Goal: Task Accomplishment & Management: Complete application form

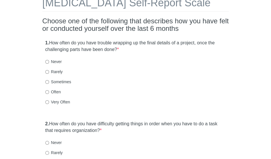
scroll to position [44, 0]
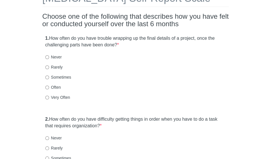
drag, startPoint x: 274, startPoint y: 11, endPoint x: 274, endPoint y: 22, distance: 10.9
click at [270, 22] on html "[MEDICAL_DATA] Self-Report Scale Choose one of the following that describes how…" at bounding box center [135, 35] width 271 height 159
click at [48, 78] on input "Sometimes" at bounding box center [47, 77] width 4 height 4
radio input "true"
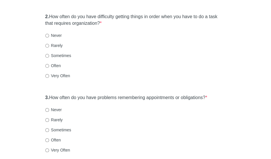
scroll to position [148, 0]
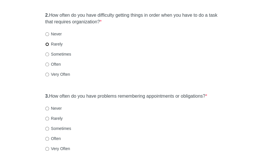
click at [48, 45] on input "Rarely" at bounding box center [47, 44] width 4 height 4
radio input "true"
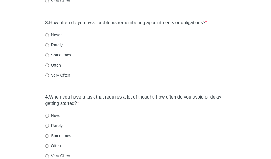
scroll to position [225, 0]
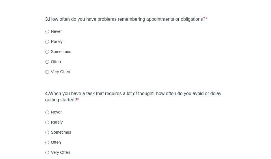
click at [49, 61] on label "Often" at bounding box center [53, 62] width 16 height 6
click at [49, 61] on input "Often" at bounding box center [47, 62] width 4 height 4
radio input "true"
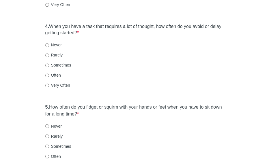
scroll to position [298, 0]
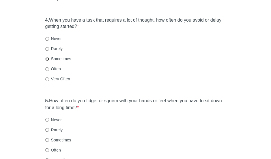
click at [48, 58] on input "Sometimes" at bounding box center [47, 59] width 4 height 4
radio input "true"
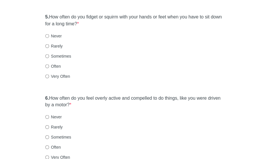
scroll to position [388, 0]
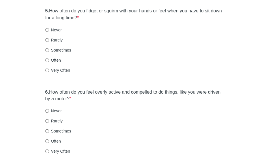
click at [60, 69] on label "Very Often" at bounding box center [57, 70] width 25 height 6
click at [49, 69] on input "Very Often" at bounding box center [47, 70] width 4 height 4
radio input "true"
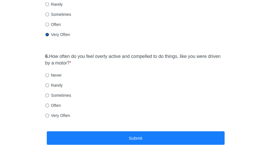
scroll to position [427, 0]
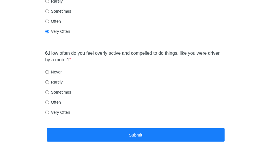
click at [56, 92] on label "Sometimes" at bounding box center [58, 92] width 26 height 6
click at [49, 92] on input "Sometimes" at bounding box center [47, 92] width 4 height 4
radio input "true"
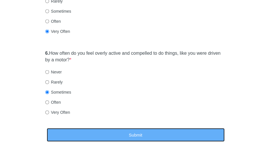
click at [89, 131] on button "Submit" at bounding box center [135, 135] width 177 height 14
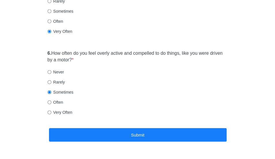
scroll to position [0, 0]
